Goal: Task Accomplishment & Management: Use online tool/utility

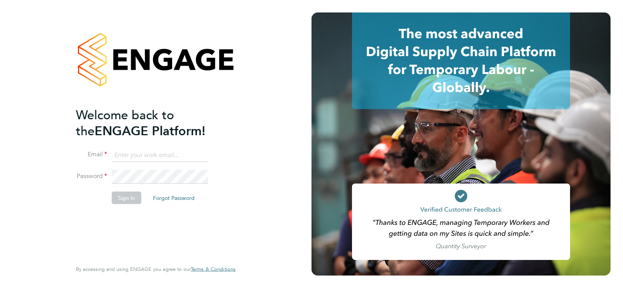
type input "judith.hart@corepeople.com"
click at [131, 199] on button "Sign In" at bounding box center [127, 197] width 30 height 12
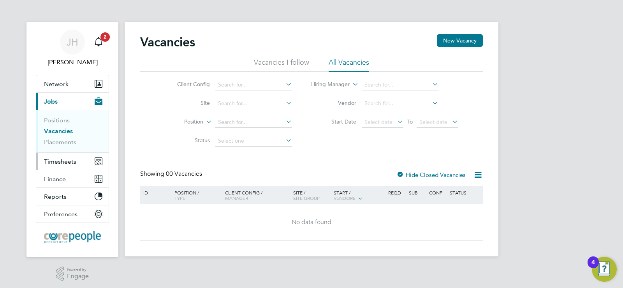
click at [62, 160] on span "Timesheets" at bounding box center [60, 161] width 32 height 7
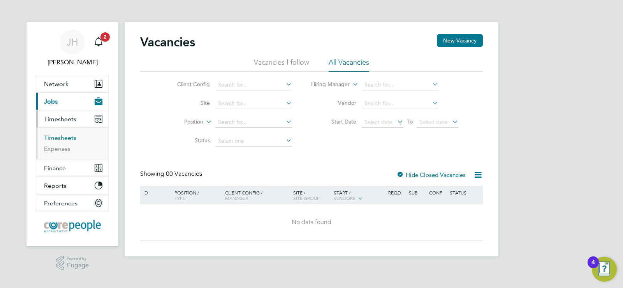
click at [63, 139] on link "Timesheets" at bounding box center [60, 137] width 32 height 7
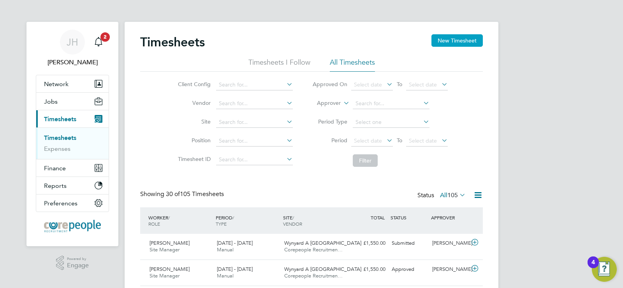
click at [454, 41] on button "New Timesheet" at bounding box center [457, 40] width 51 height 12
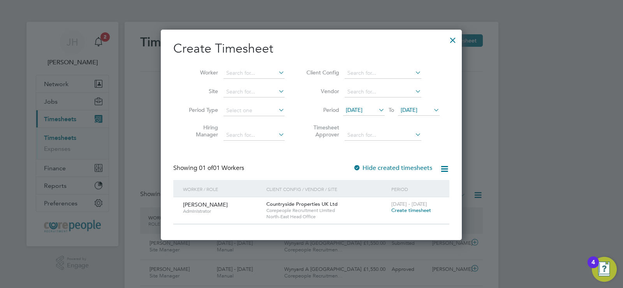
click at [450, 39] on div at bounding box center [453, 38] width 14 height 14
